Goal: Information Seeking & Learning: Check status

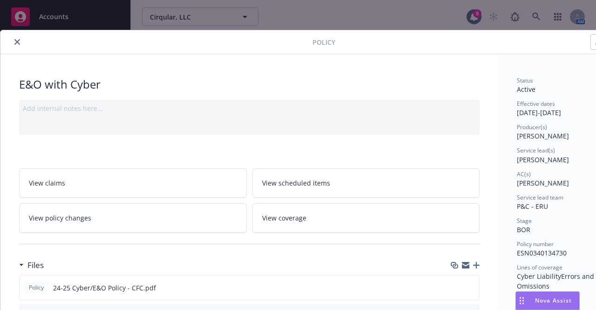
click at [430, 16] on div "Policy E&O with Cyber Add internal notes here... View claims View scheduled ite…" at bounding box center [298, 155] width 596 height 310
click at [529, 16] on div "Policy E&O with Cyber Add internal notes here... View claims View scheduled ite…" at bounding box center [298, 155] width 596 height 310
click at [20, 41] on icon "close" at bounding box center [17, 42] width 6 height 6
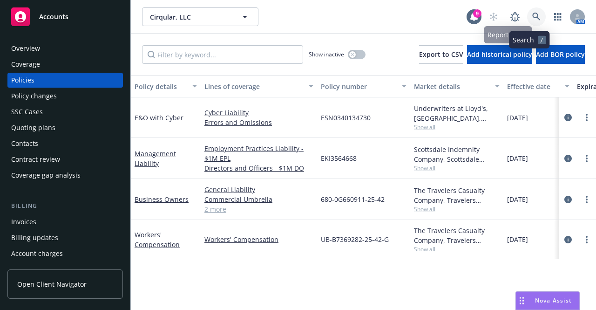
click at [532, 16] on icon at bounding box center [536, 17] width 8 height 8
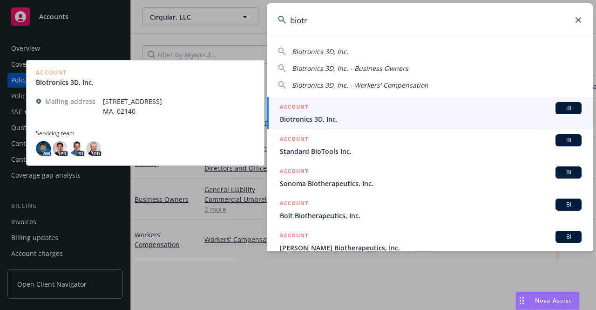
type input "biotr"
click at [468, 116] on span "Biotronics 3D, Inc." at bounding box center [431, 119] width 302 height 10
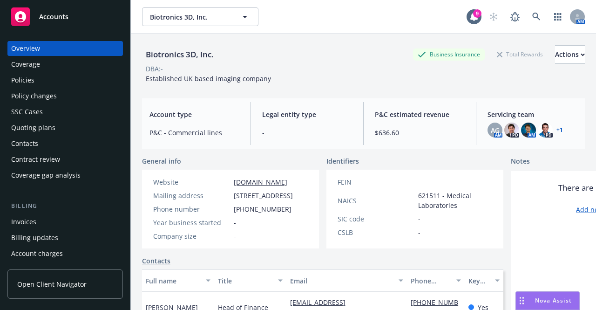
click at [89, 81] on div "Policies" at bounding box center [65, 80] width 108 height 15
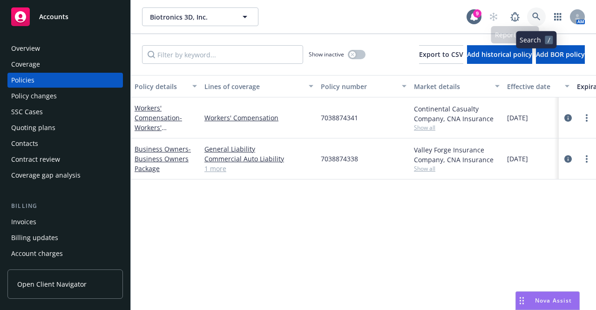
click at [533, 19] on icon at bounding box center [536, 17] width 8 height 8
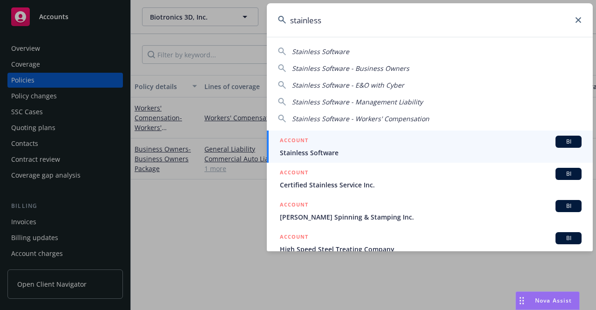
type input "stainless"
click at [367, 153] on span "Stainless Software" at bounding box center [431, 153] width 302 height 10
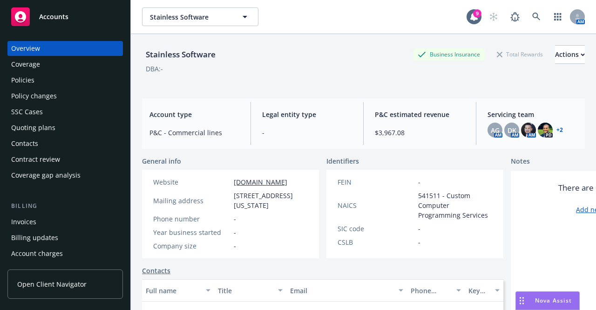
click at [49, 131] on div "Quoting plans" at bounding box center [33, 127] width 44 height 15
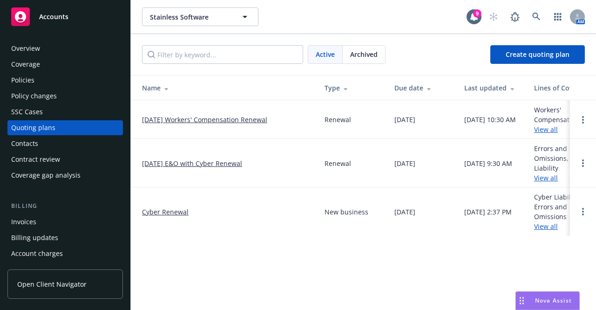
click at [223, 162] on link "[DATE] E&O with Cyber Renewal" at bounding box center [192, 163] width 100 height 10
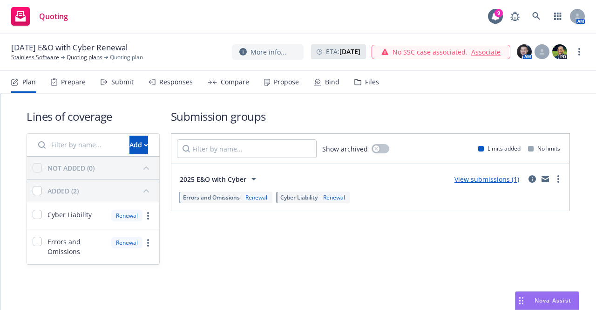
click at [357, 84] on icon at bounding box center [357, 82] width 7 height 7
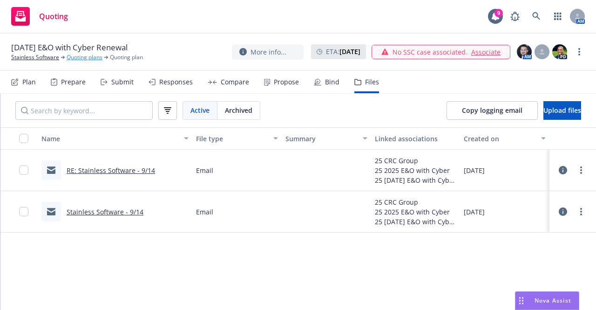
click at [85, 54] on link "Quoting plans" at bounding box center [85, 57] width 36 height 8
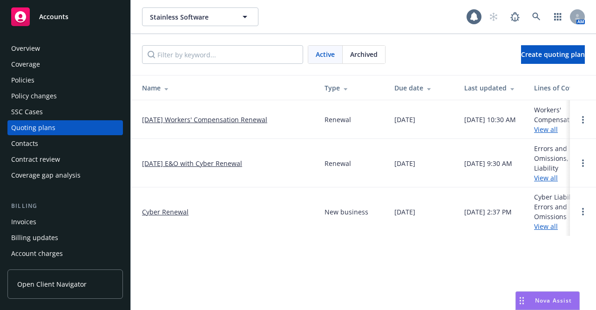
click at [161, 214] on link "Cyber Renewal" at bounding box center [165, 212] width 47 height 10
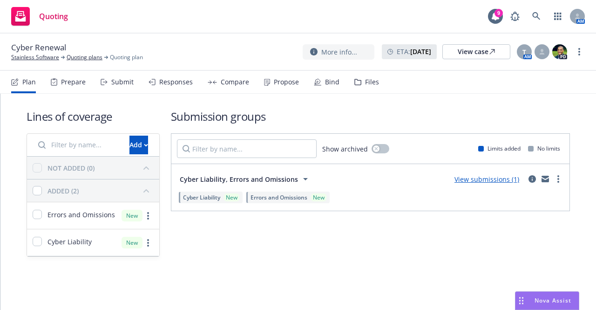
click at [368, 86] on div "Files" at bounding box center [366, 82] width 25 height 22
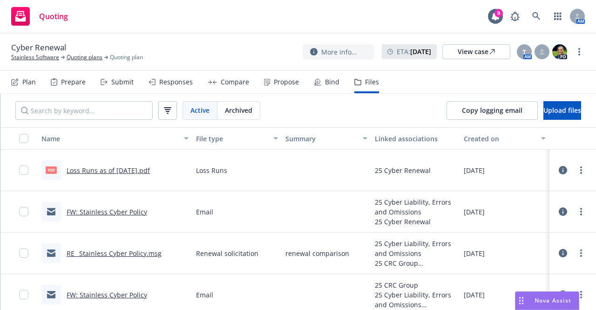
scroll to position [0, 0]
click at [141, 255] on link "RE_ Stainless Cyber Policy.msg" at bounding box center [114, 252] width 95 height 9
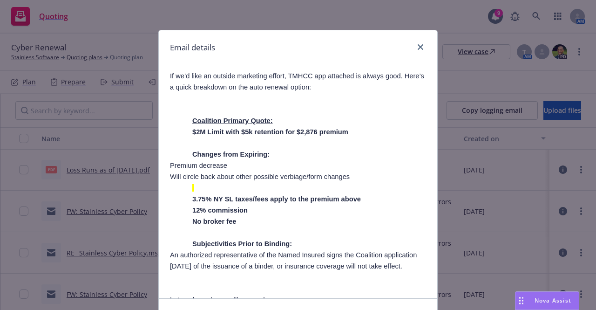
scroll to position [1072, 0]
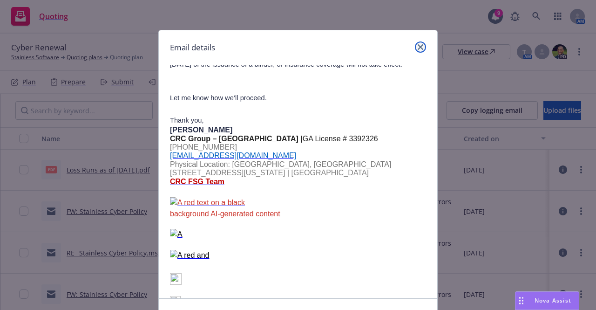
click at [418, 45] on icon "close" at bounding box center [421, 47] width 6 height 6
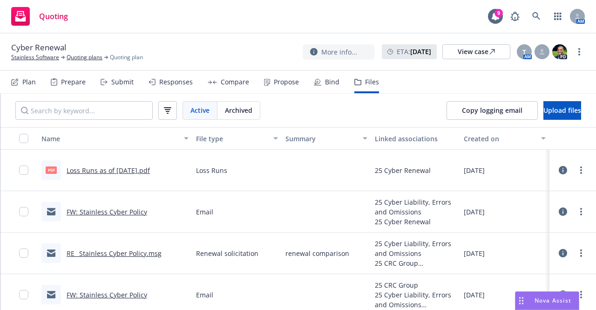
scroll to position [4, 0]
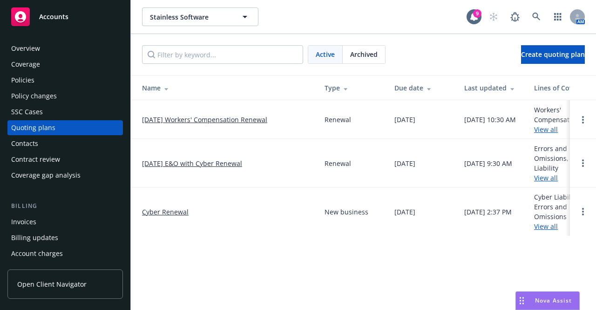
click at [206, 163] on link "[DATE] E&O with Cyber Renewal" at bounding box center [192, 163] width 100 height 10
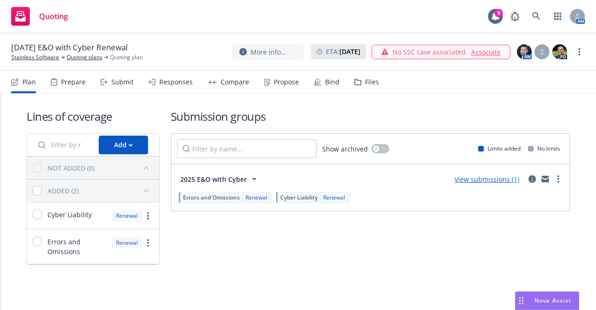
click at [371, 84] on div "Files" at bounding box center [372, 81] width 14 height 7
